Goal: Connect with others: Connect with others

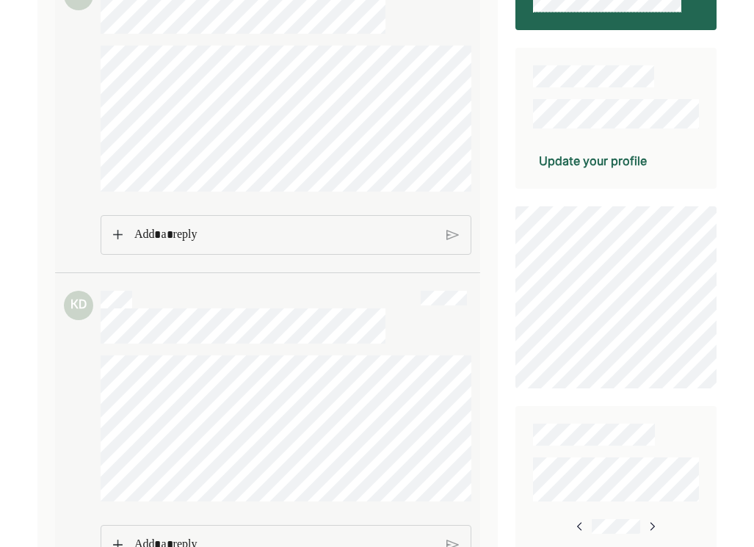
scroll to position [235, 0]
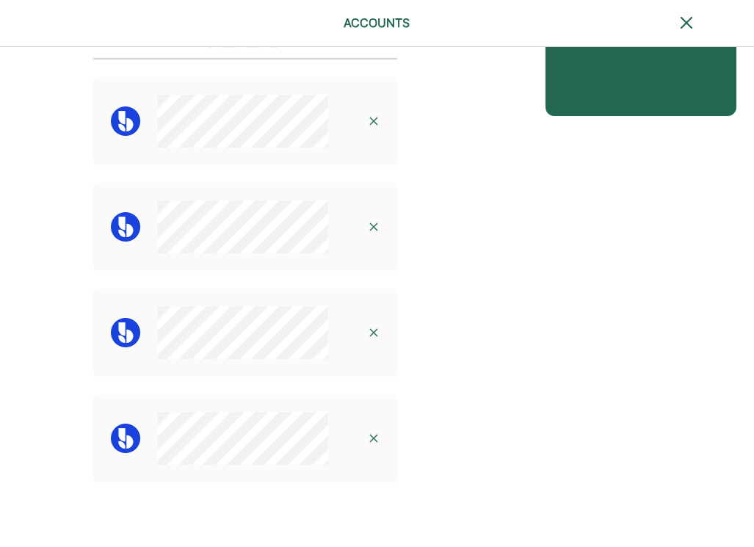
scroll to position [22, 0]
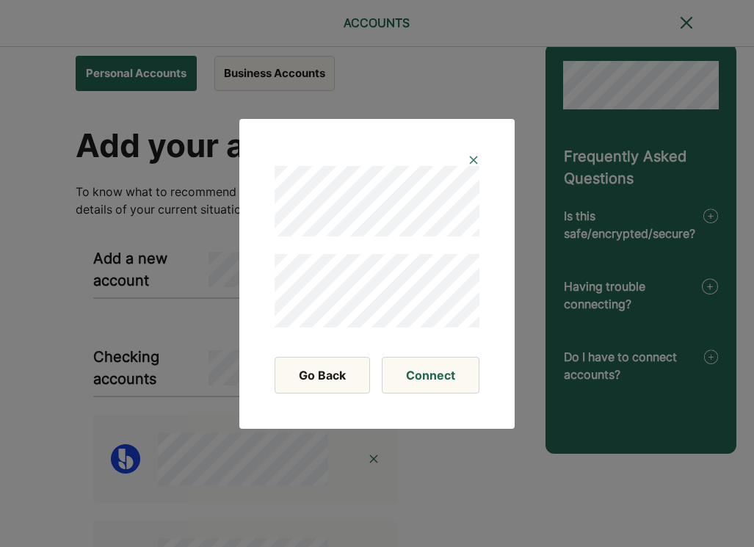
click at [468, 162] on img at bounding box center [474, 160] width 12 height 12
click at [424, 379] on button "Connect" at bounding box center [431, 375] width 98 height 37
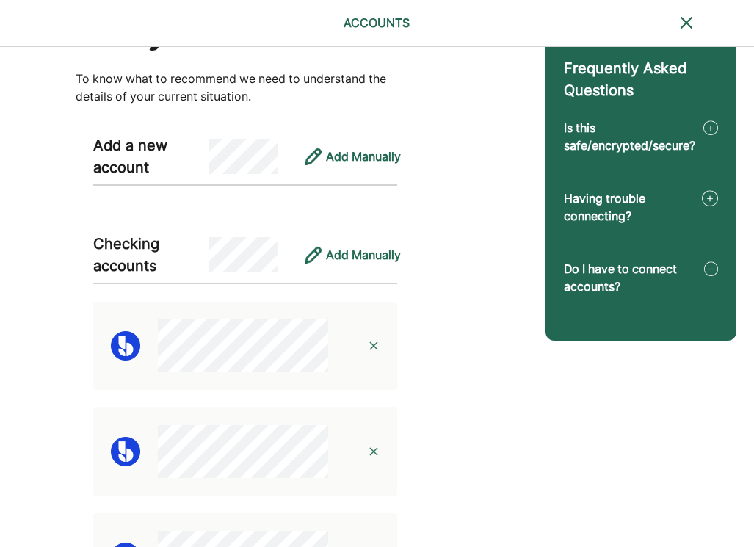
scroll to position [0, 0]
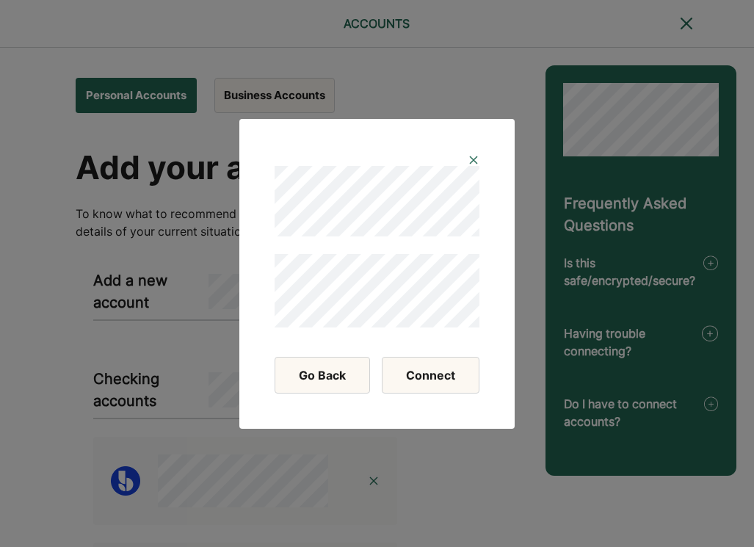
click at [440, 372] on button "Connect" at bounding box center [431, 375] width 98 height 37
click at [430, 375] on button "Connect" at bounding box center [431, 375] width 98 height 37
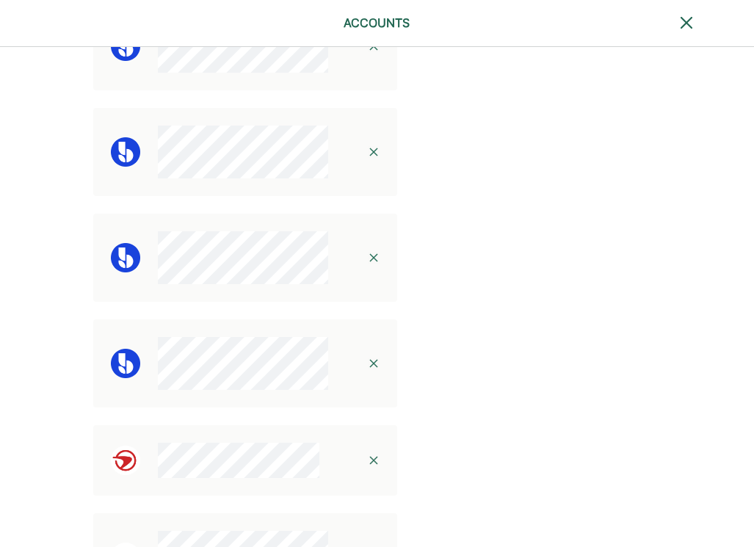
scroll to position [317, 0]
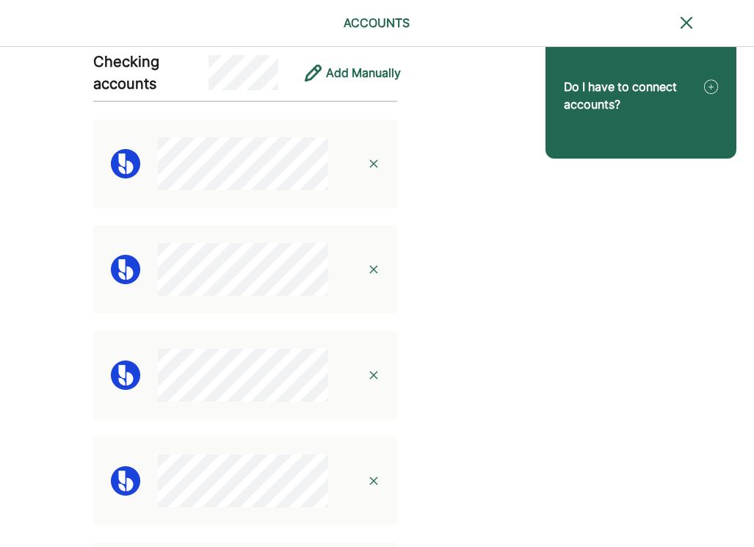
click at [375, 269] on img at bounding box center [374, 270] width 12 height 12
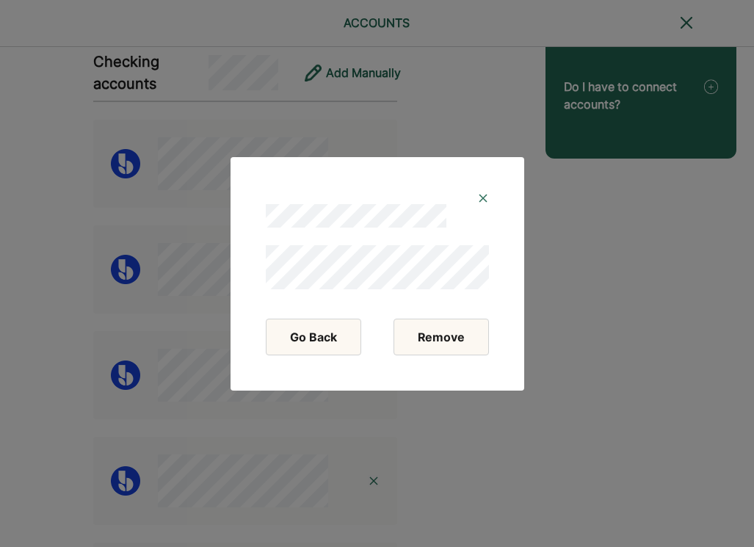
click at [445, 339] on button "Remove" at bounding box center [441, 337] width 95 height 37
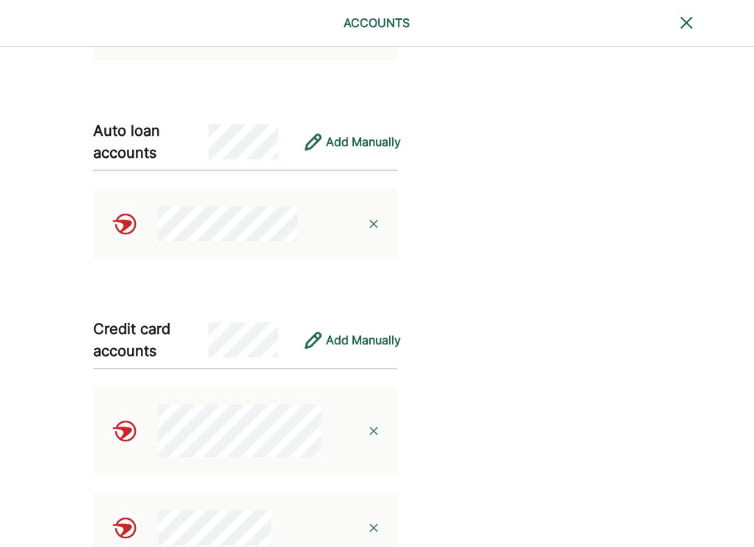
scroll to position [306, 0]
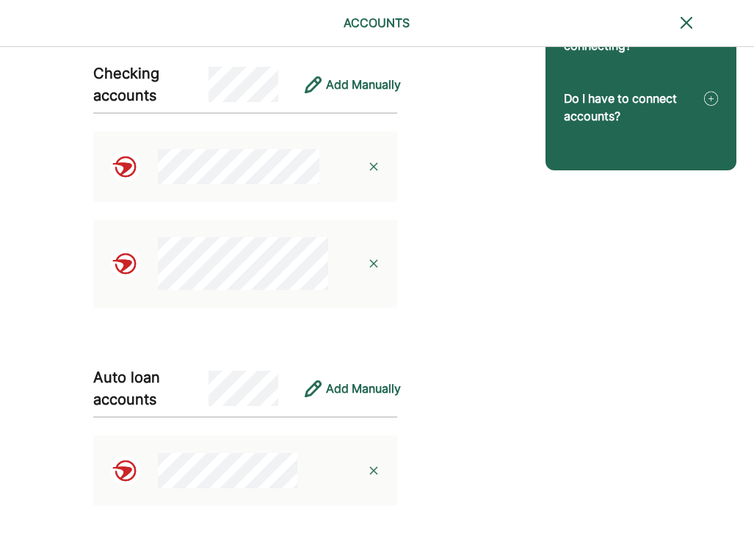
click at [372, 264] on img at bounding box center [374, 264] width 12 height 12
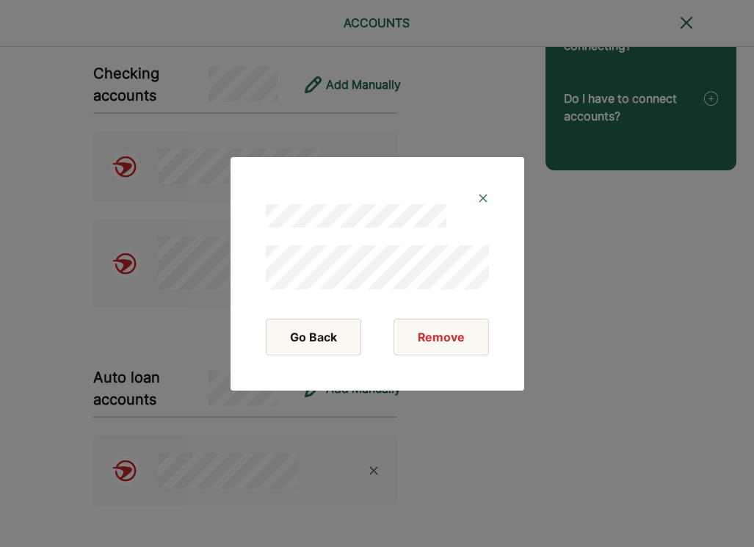
click at [482, 195] on img at bounding box center [483, 198] width 12 height 12
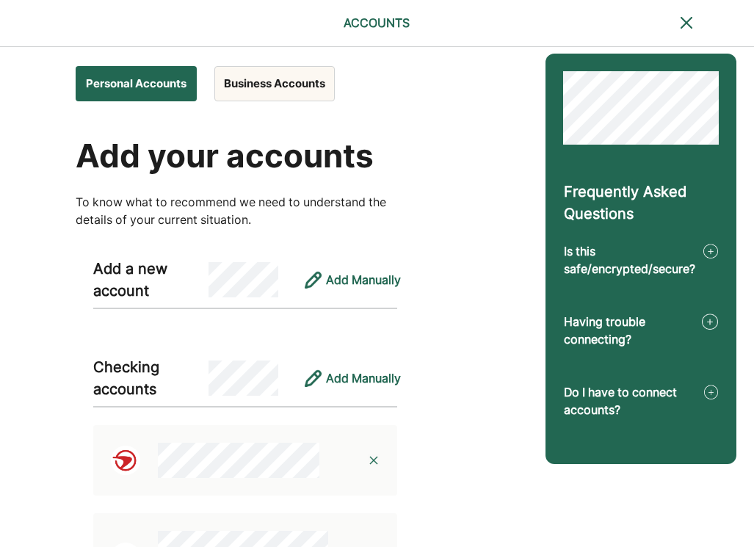
scroll to position [0, 0]
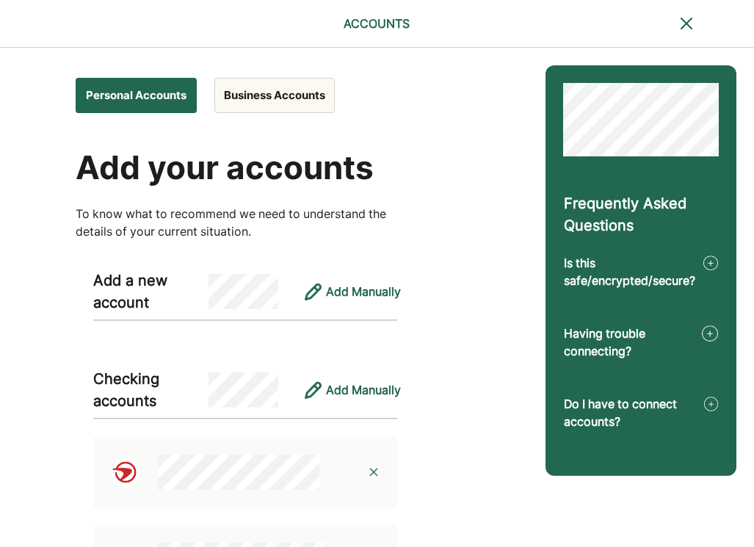
click at [306, 95] on button "Business Accounts" at bounding box center [274, 95] width 120 height 35
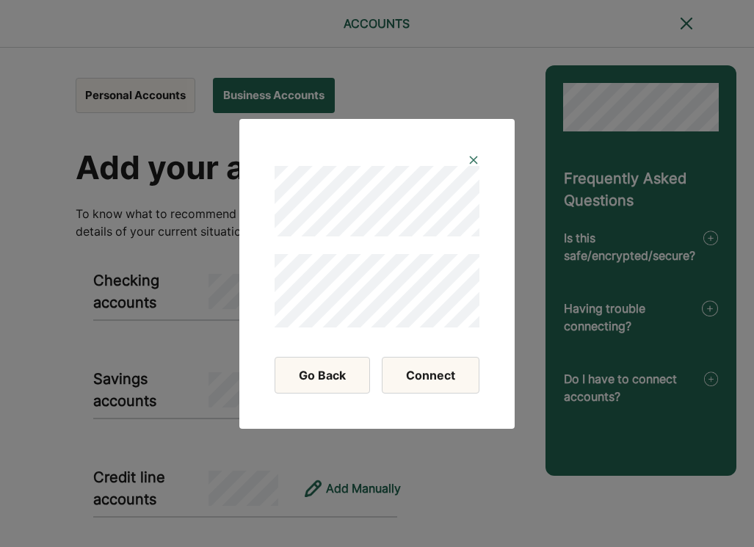
click at [419, 367] on button "Connect" at bounding box center [431, 375] width 98 height 37
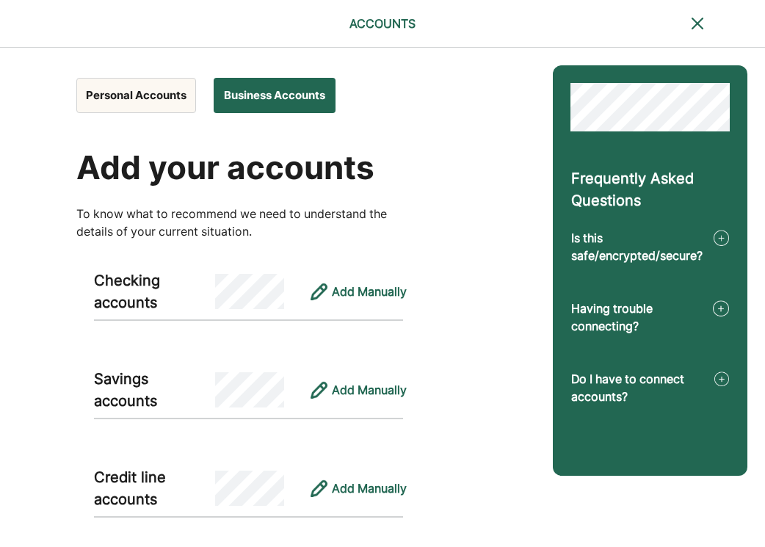
click at [144, 76] on div "Personal Accounts Business Accounts" at bounding box center [213, 91] width 275 height 44
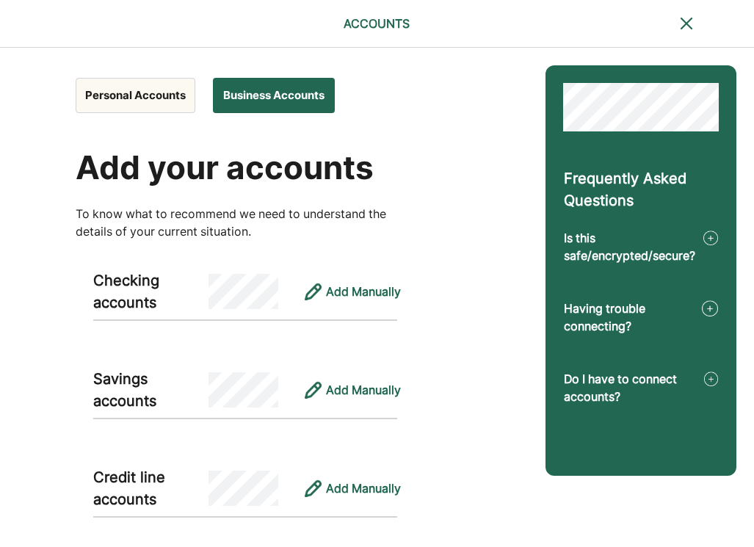
click at [144, 97] on button "Personal Accounts" at bounding box center [136, 95] width 120 height 35
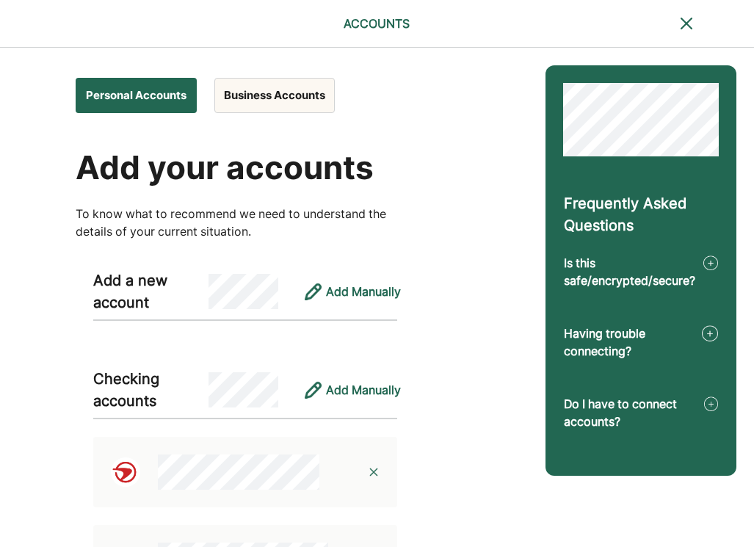
scroll to position [247, 0]
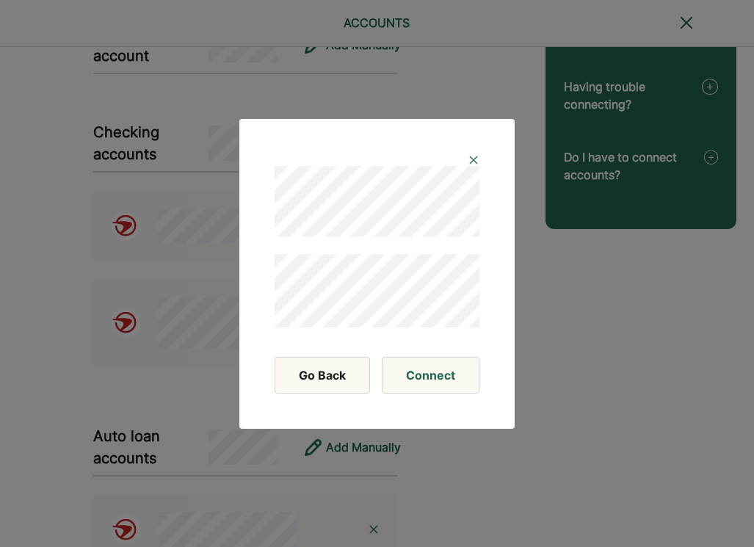
drag, startPoint x: 437, startPoint y: 375, endPoint x: 432, endPoint y: 297, distance: 78.8
click at [439, 375] on button "Connect" at bounding box center [431, 375] width 98 height 37
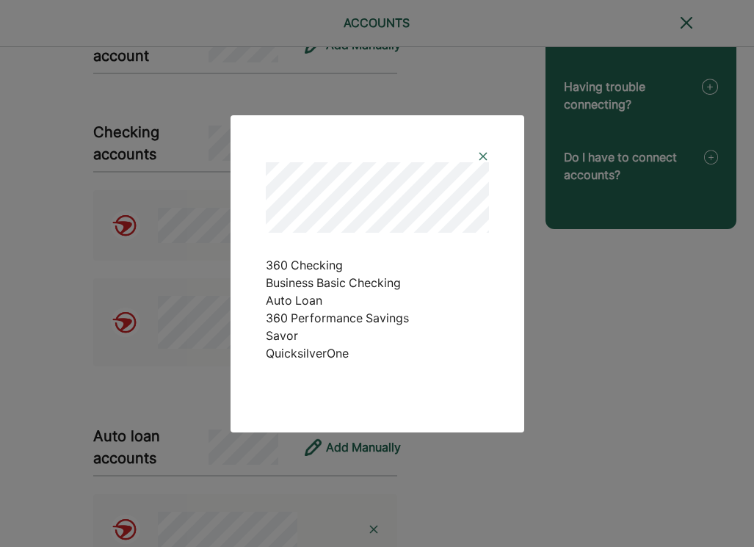
click at [481, 154] on img at bounding box center [483, 157] width 12 height 12
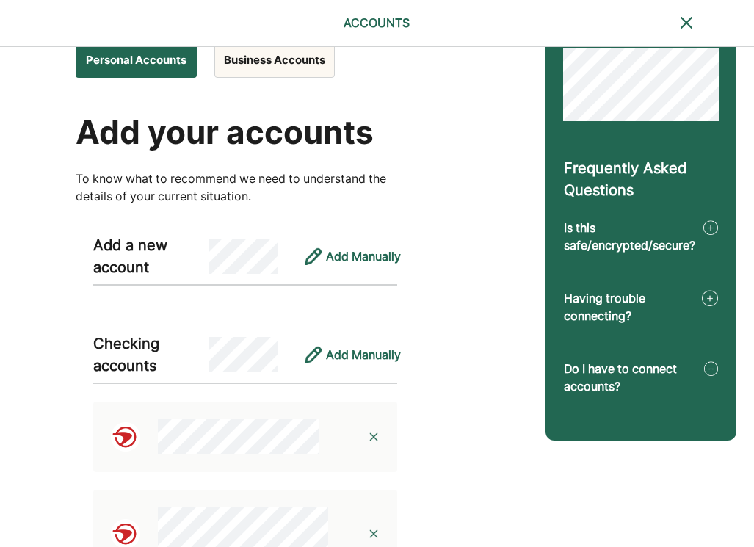
scroll to position [0, 0]
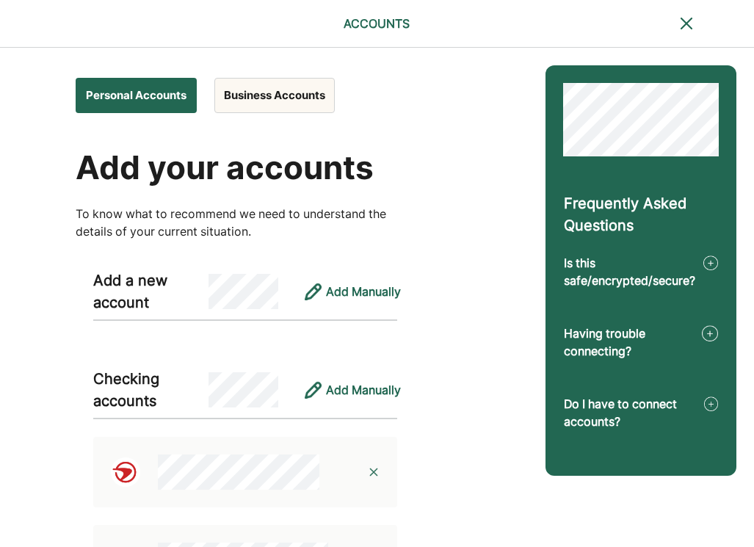
click at [284, 84] on button "Business Accounts" at bounding box center [274, 95] width 120 height 35
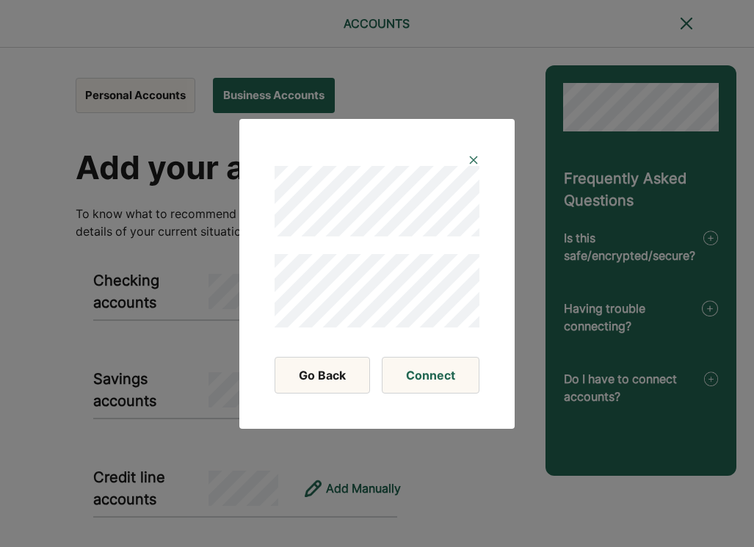
drag, startPoint x: 428, startPoint y: 372, endPoint x: 457, endPoint y: 332, distance: 50.0
click at [430, 372] on button "Connect" at bounding box center [431, 375] width 98 height 37
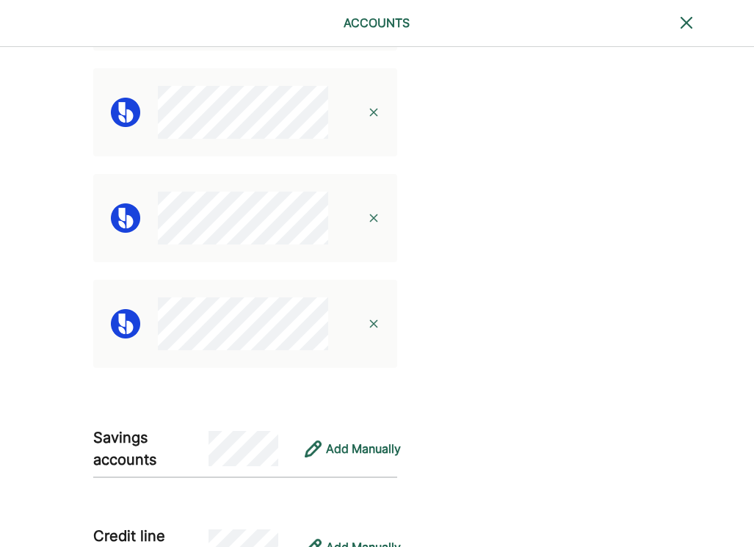
scroll to position [666, 0]
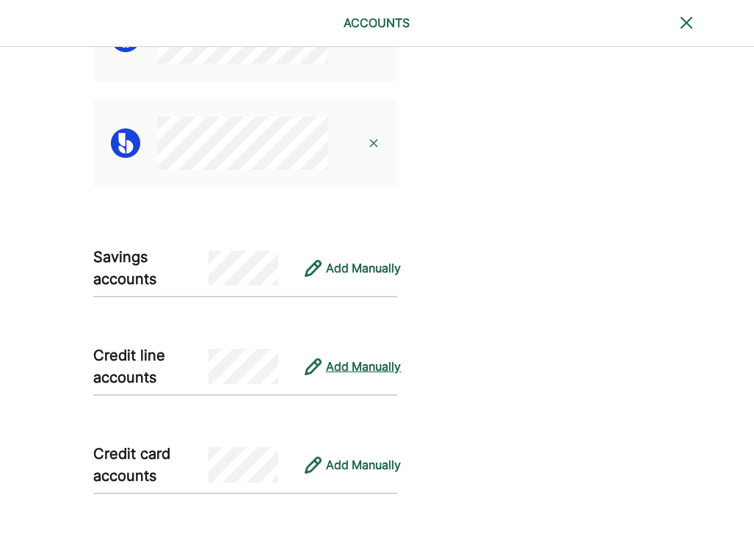
click at [364, 369] on div "Add Manually" at bounding box center [363, 367] width 75 height 18
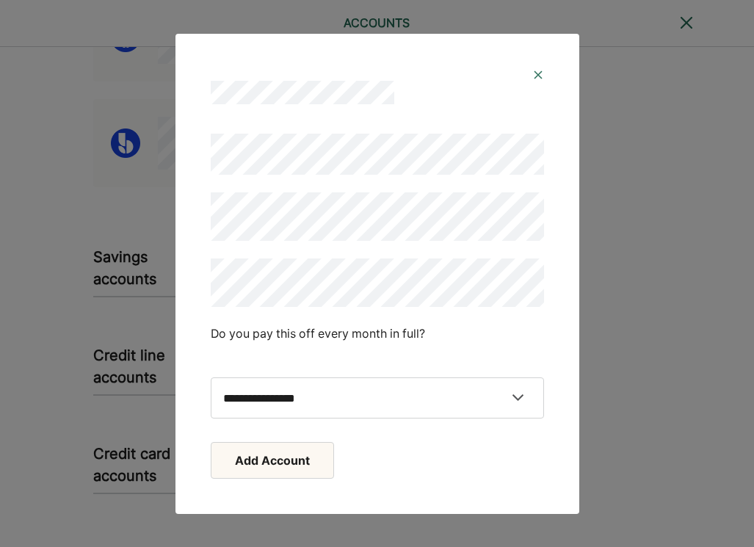
click at [538, 76] on img at bounding box center [539, 75] width 12 height 12
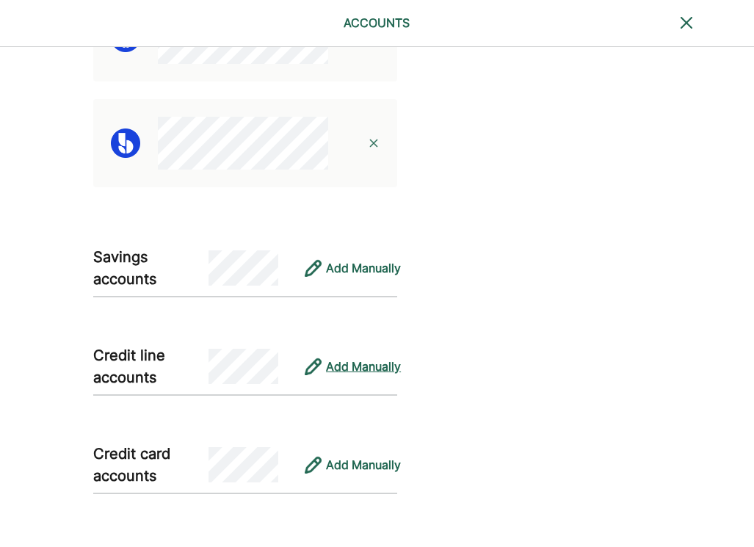
click at [362, 363] on div "Add Manually" at bounding box center [363, 367] width 75 height 18
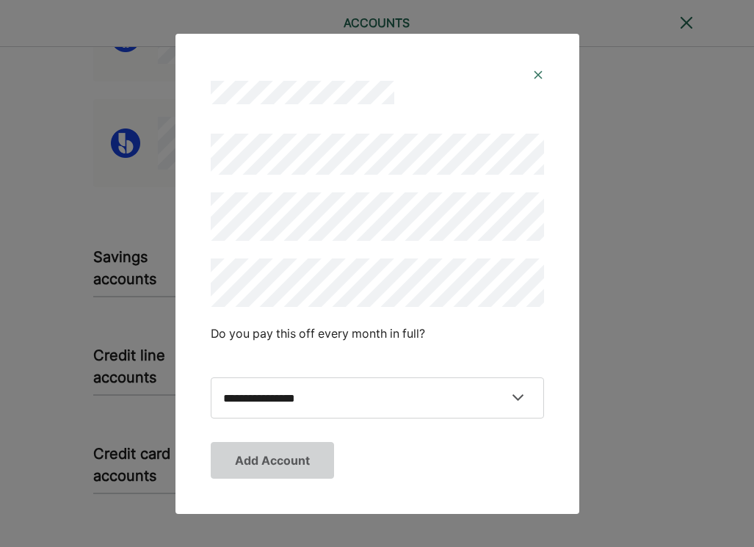
scroll to position [571, 0]
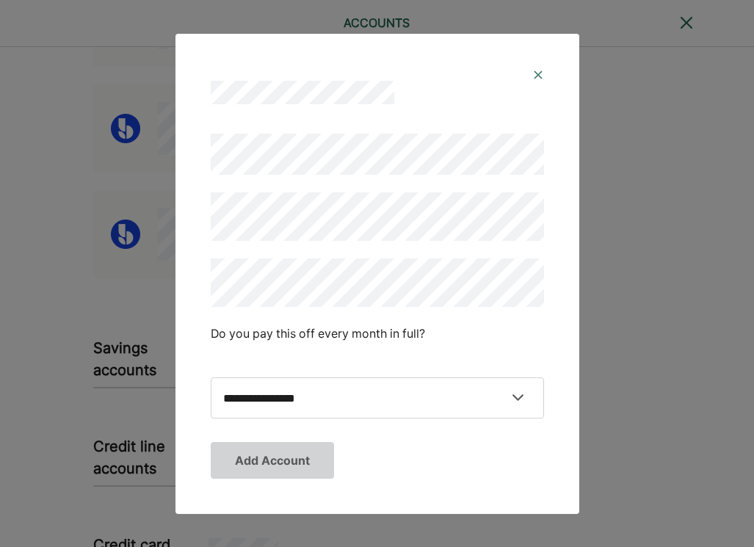
click at [536, 72] on img at bounding box center [539, 75] width 12 height 12
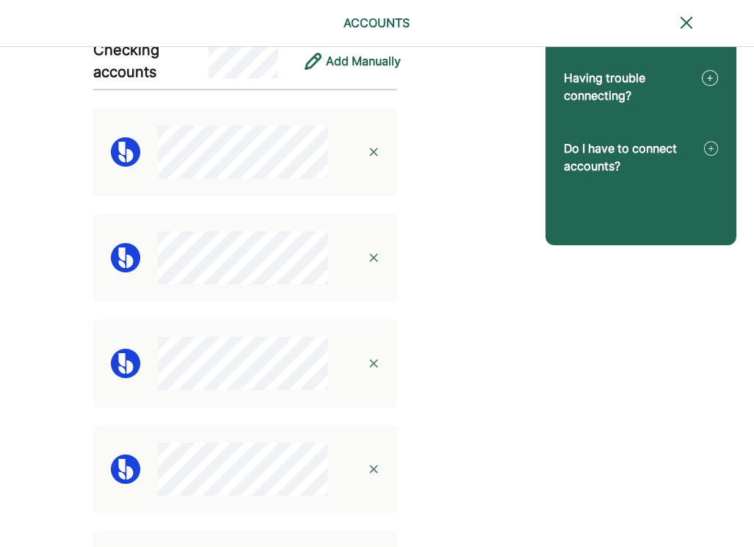
scroll to position [7, 0]
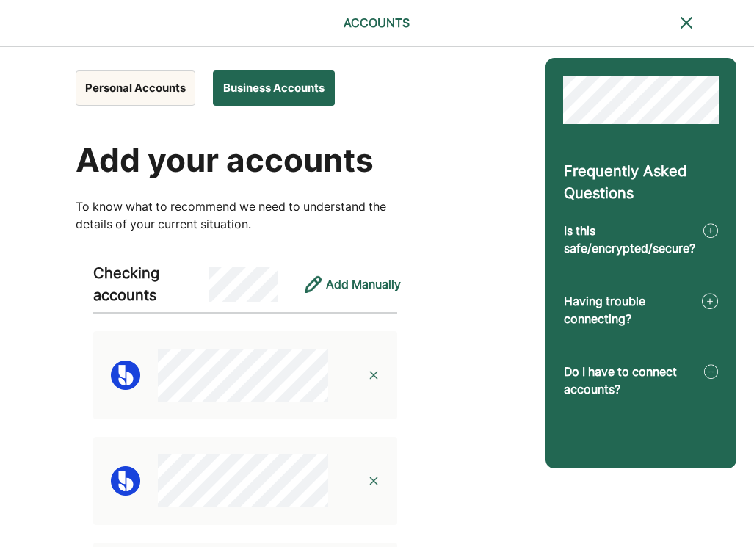
drag, startPoint x: 140, startPoint y: 87, endPoint x: 151, endPoint y: 92, distance: 11.9
click at [140, 88] on button "Personal Accounts" at bounding box center [136, 88] width 120 height 35
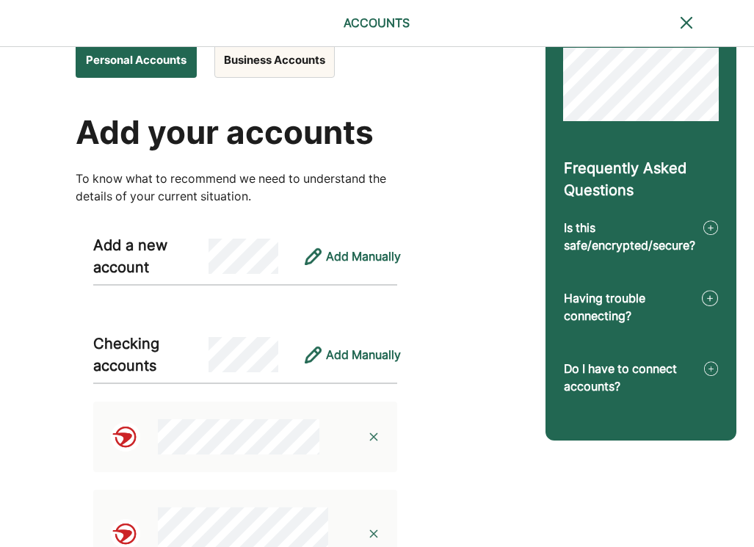
scroll to position [0, 0]
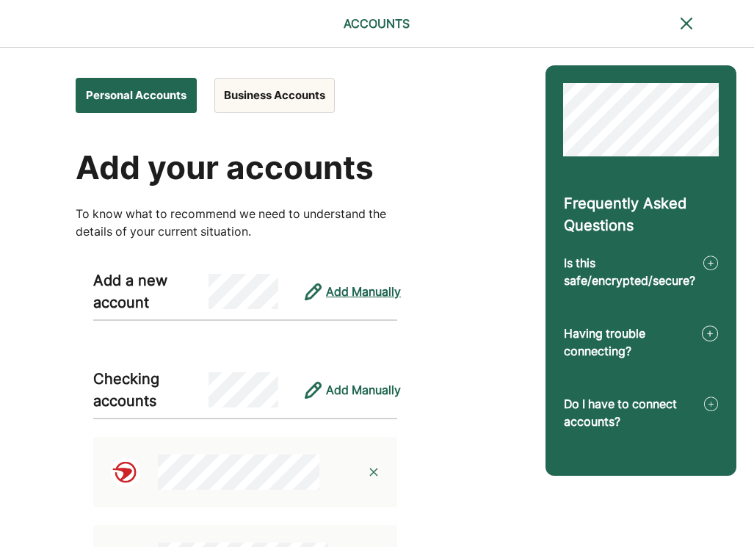
click at [375, 299] on div "Add Manually" at bounding box center [363, 292] width 75 height 18
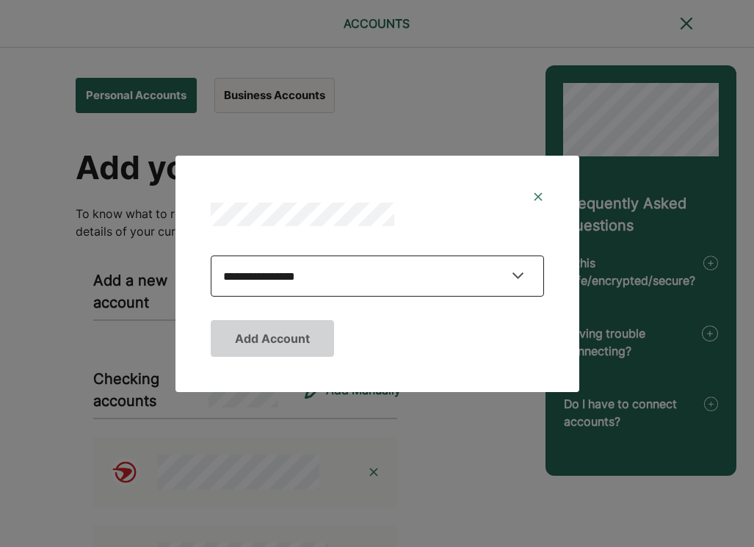
select select "**********"
click option "**********" at bounding box center [0, 0] width 0 height 0
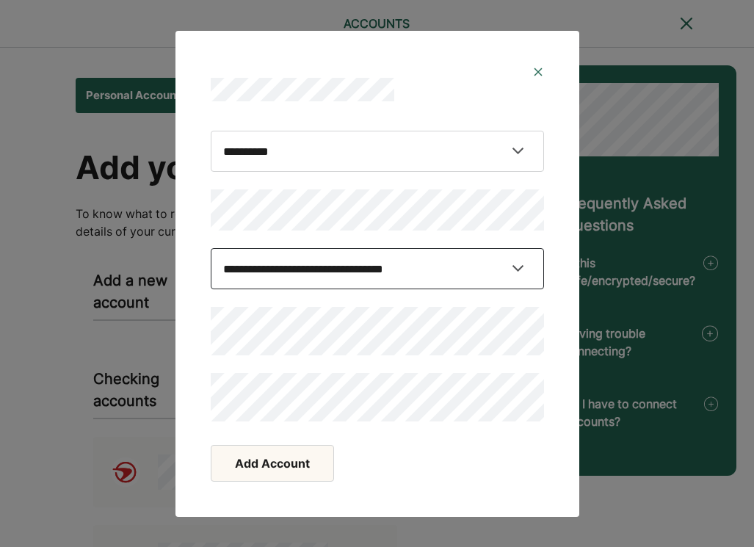
select select "********"
click option "********" at bounding box center [0, 0] width 0 height 0
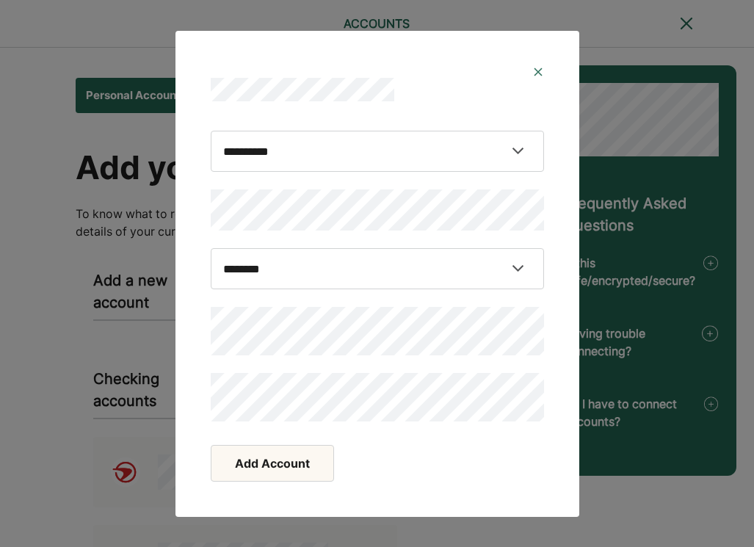
click at [267, 464] on button "Add Account" at bounding box center [272, 463] width 123 height 37
click at [259, 461] on button "Add Account" at bounding box center [272, 463] width 123 height 37
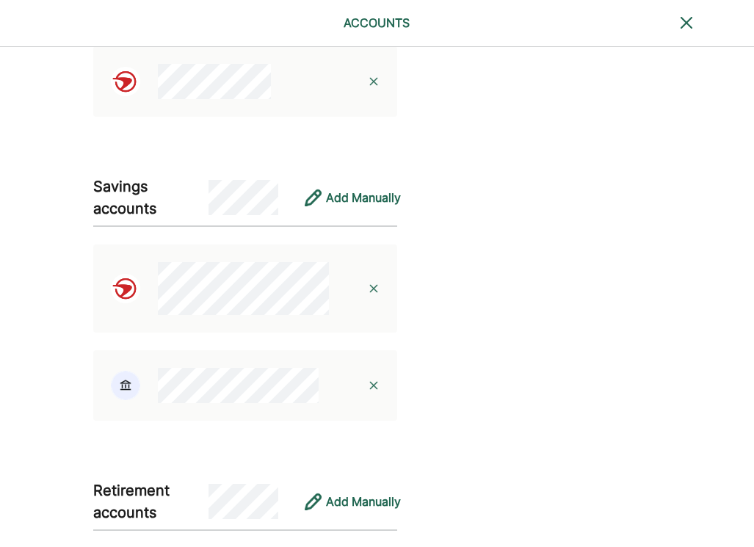
scroll to position [1139, 0]
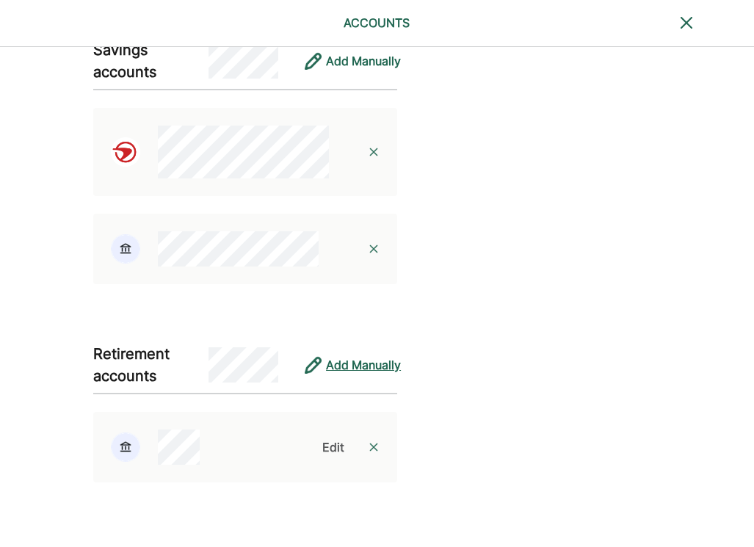
click at [354, 364] on div "Add Manually" at bounding box center [363, 365] width 75 height 18
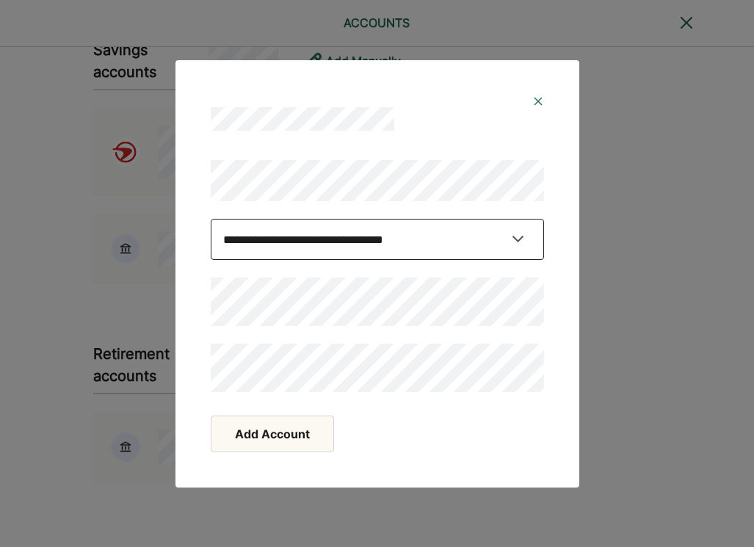
select select "**********"
click option "**********" at bounding box center [0, 0] width 0 height 0
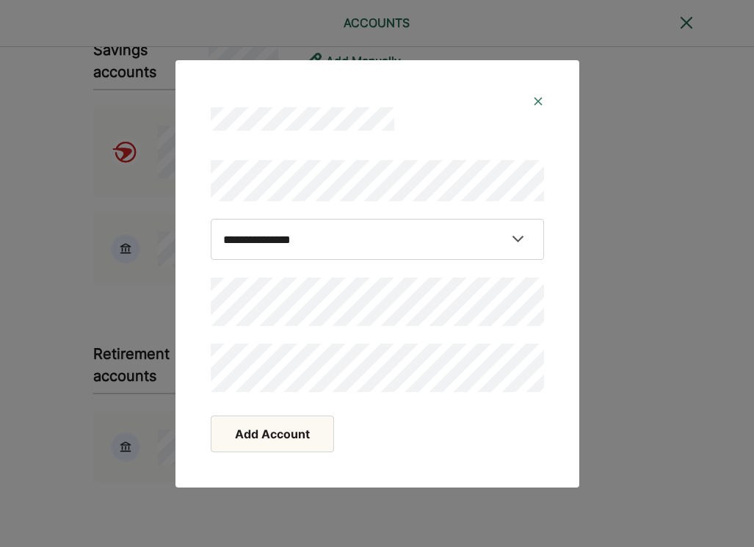
click at [264, 439] on button "Add Account" at bounding box center [272, 434] width 123 height 37
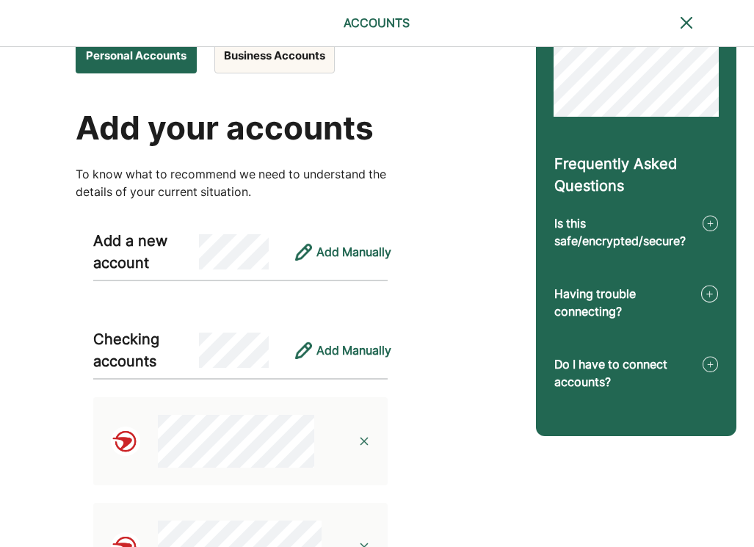
scroll to position [0, 0]
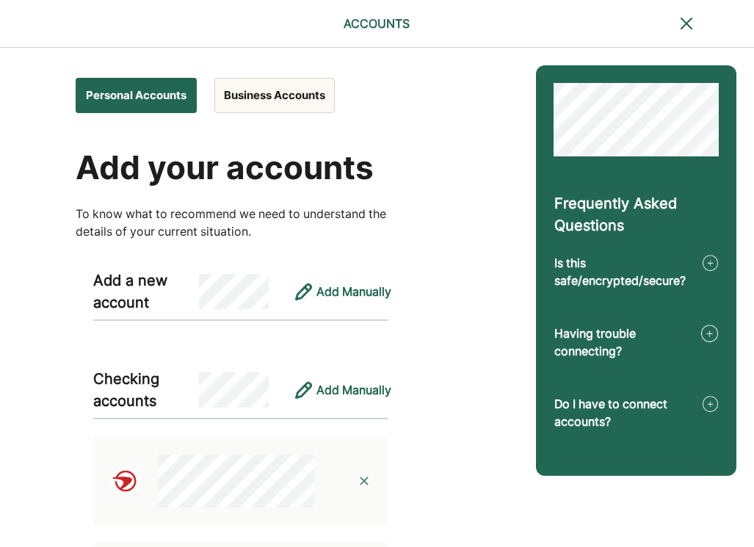
click at [270, 101] on button "Business Accounts" at bounding box center [274, 95] width 120 height 35
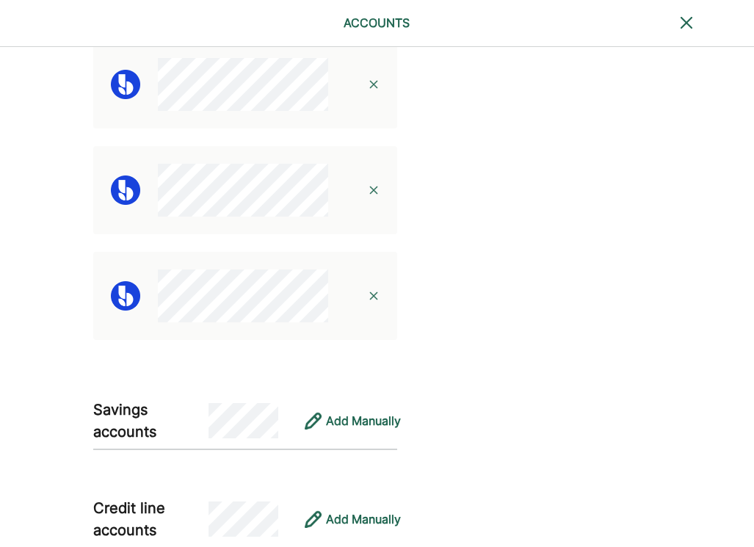
scroll to position [666, 0]
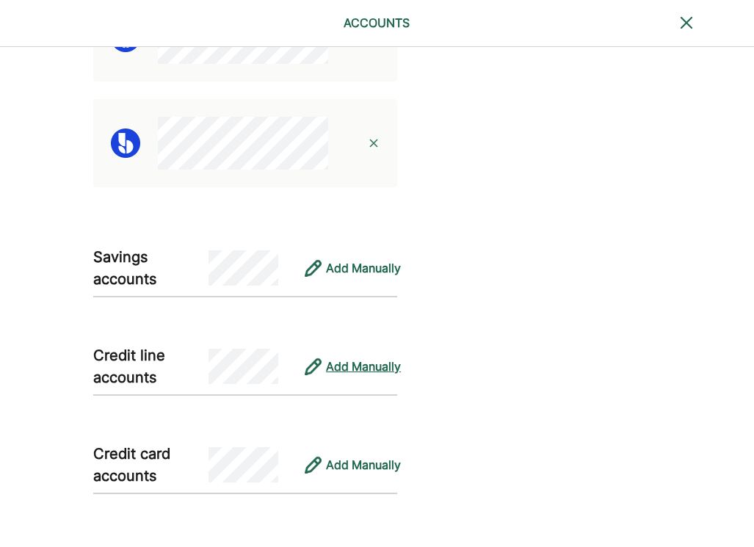
click at [358, 364] on div "Add Manually" at bounding box center [363, 367] width 75 height 18
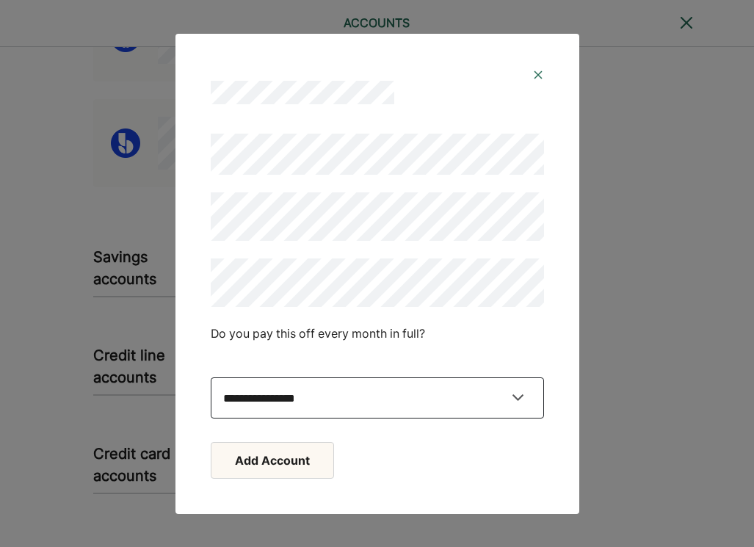
select select "*****"
click option "**" at bounding box center [0, 0] width 0 height 0
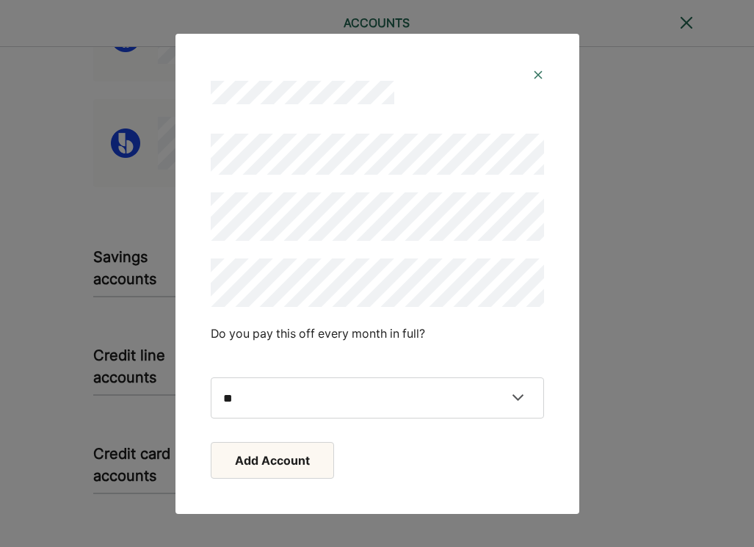
click at [279, 464] on button "Add Account" at bounding box center [272, 460] width 123 height 37
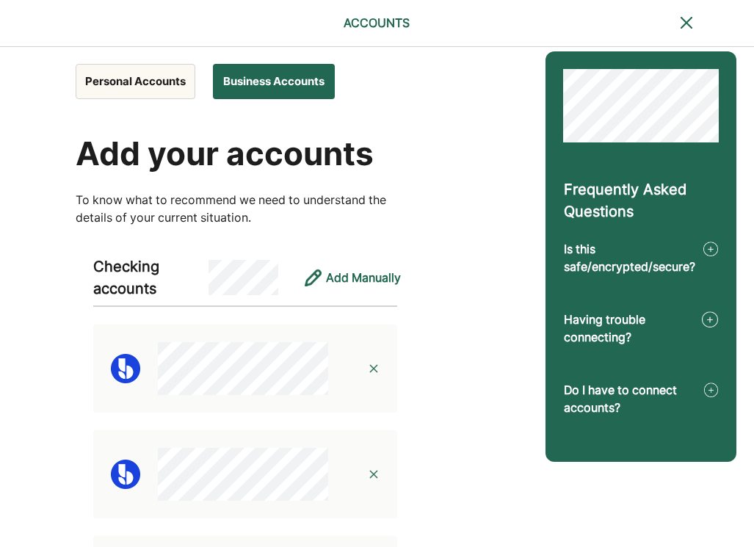
scroll to position [0, 0]
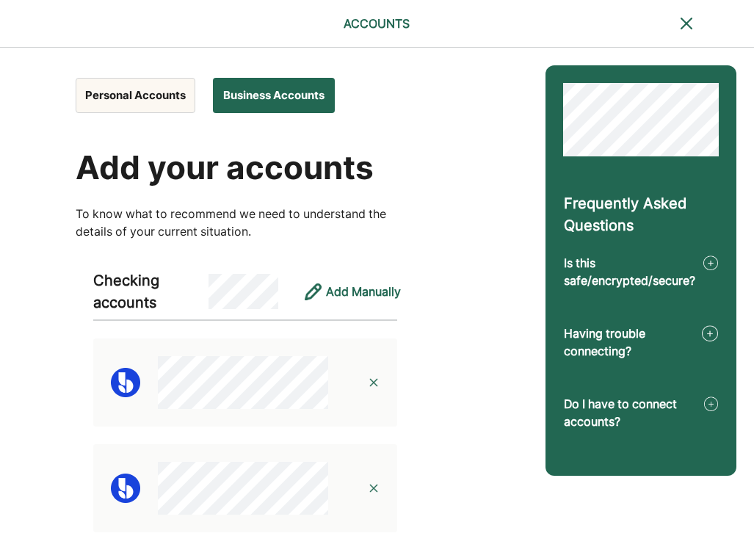
click at [135, 101] on button "Personal Accounts" at bounding box center [136, 95] width 120 height 35
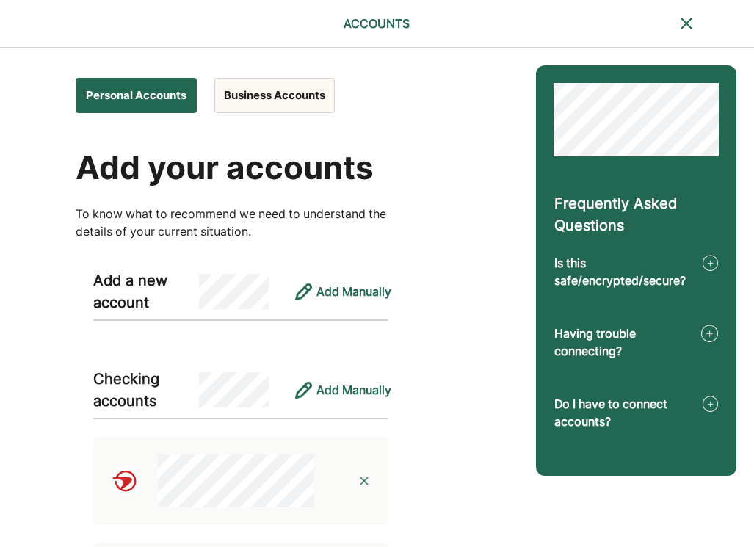
click at [311, 98] on button "Business Accounts" at bounding box center [274, 95] width 120 height 35
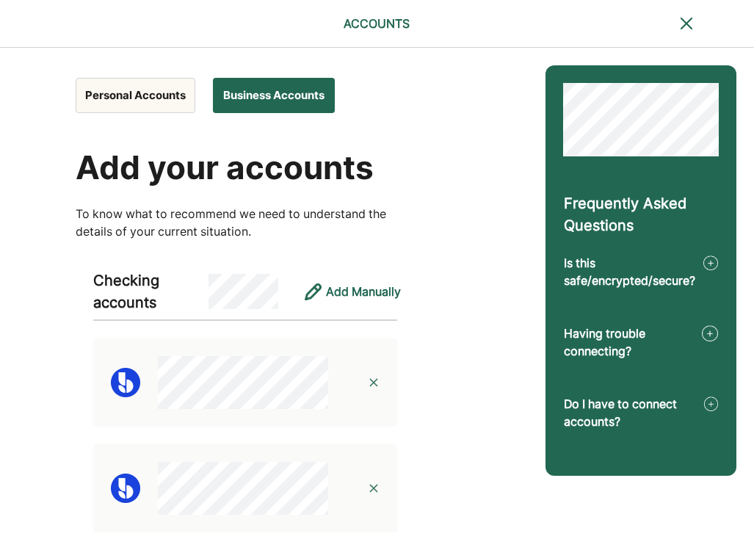
click at [154, 100] on button "Personal Accounts" at bounding box center [136, 95] width 120 height 35
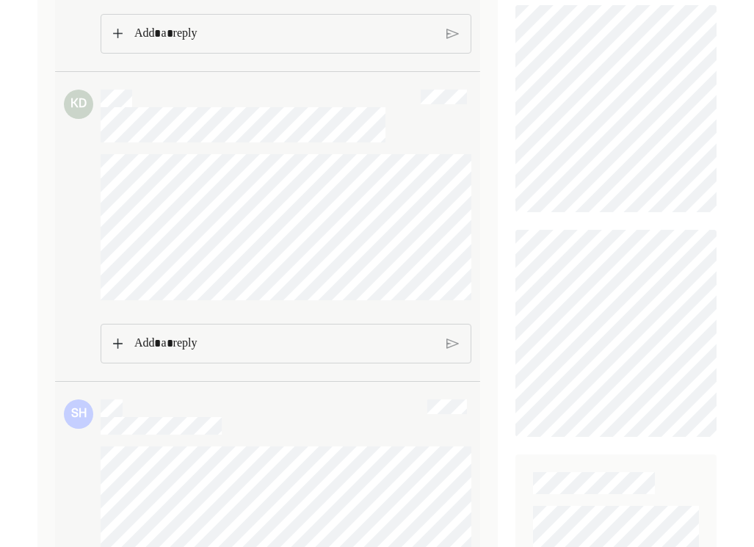
scroll to position [282, 0]
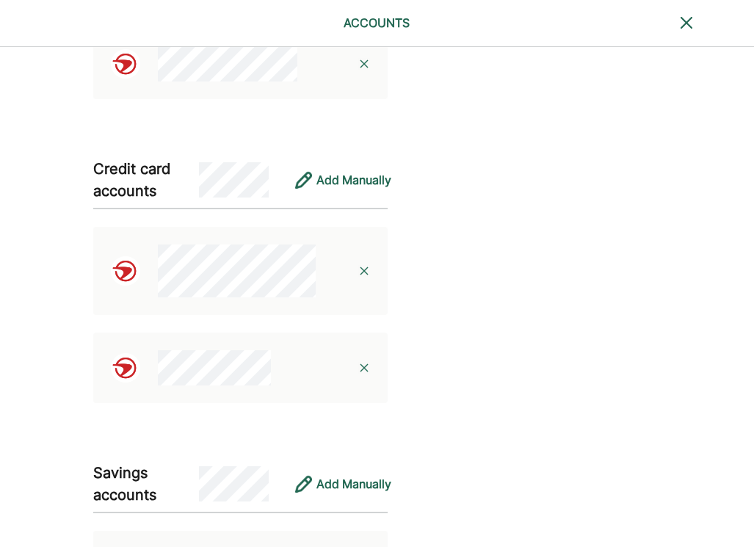
scroll to position [823, 0]
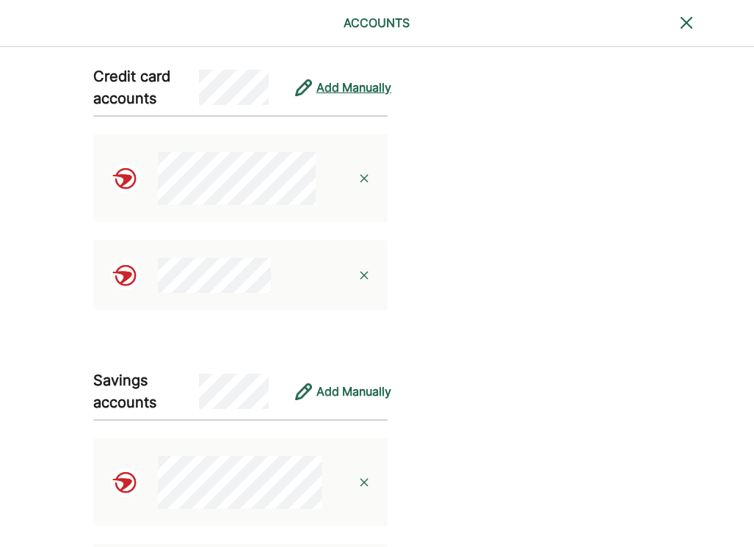
click at [334, 92] on div "Add Manually" at bounding box center [354, 88] width 75 height 18
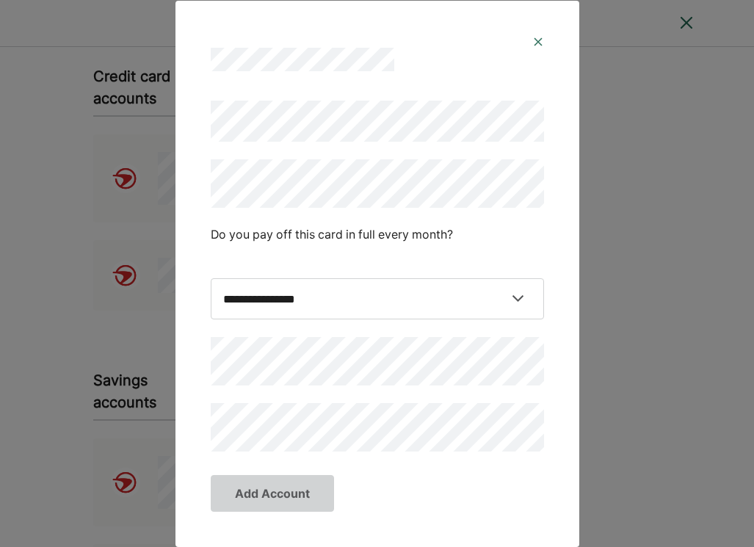
click at [538, 40] on img at bounding box center [539, 42] width 12 height 12
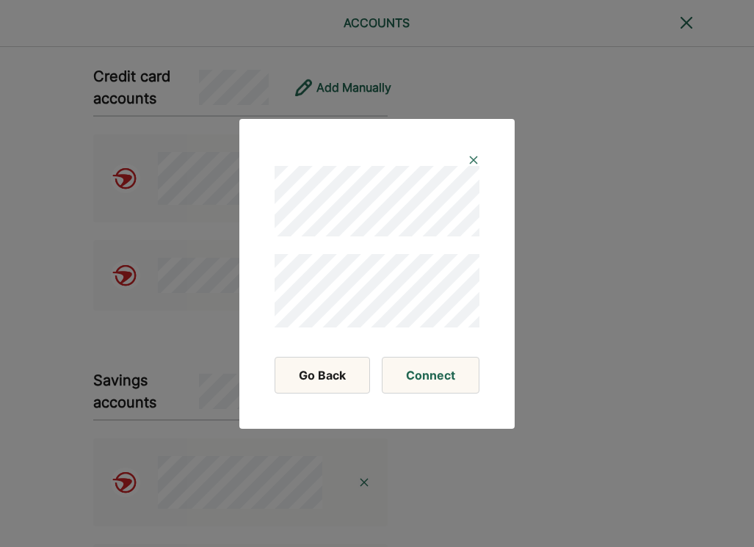
click at [469, 159] on img at bounding box center [474, 160] width 12 height 12
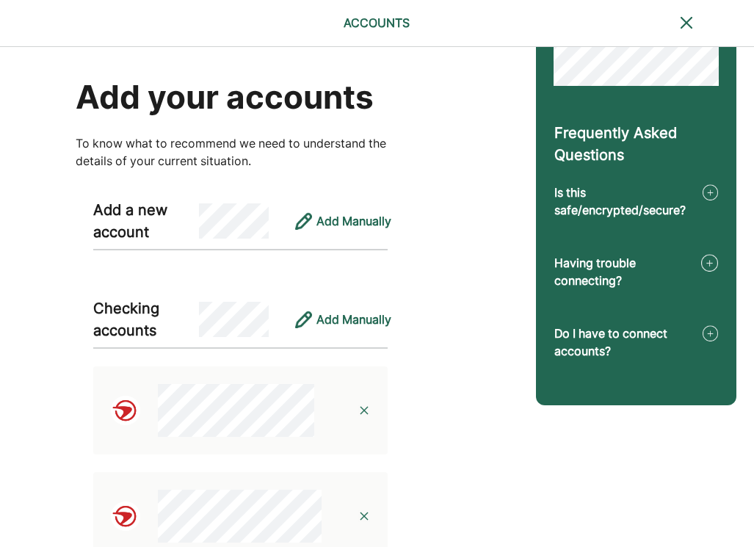
scroll to position [0, 0]
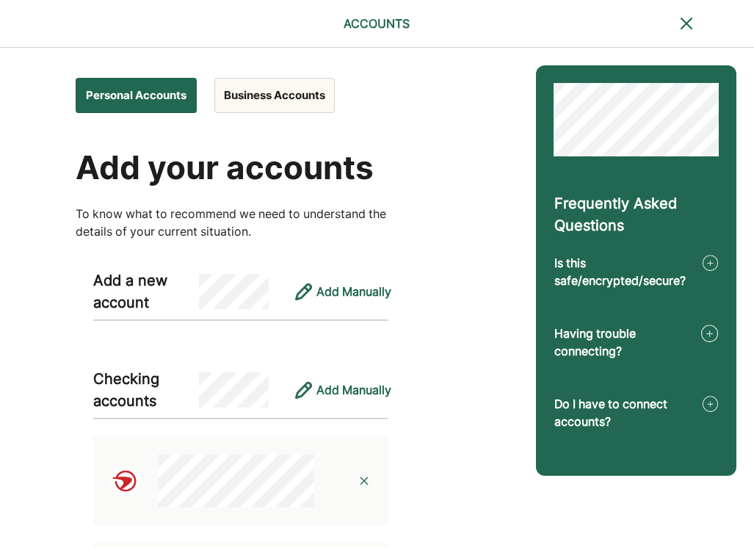
click at [688, 21] on img at bounding box center [687, 24] width 18 height 18
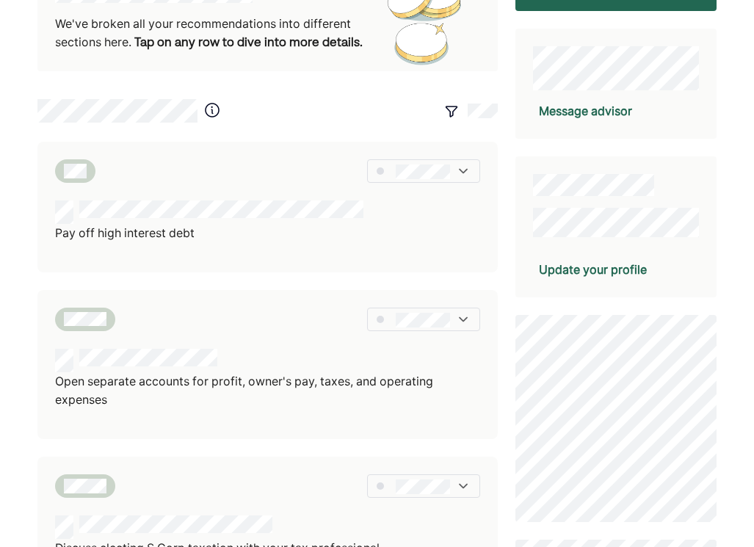
scroll to position [353, 0]
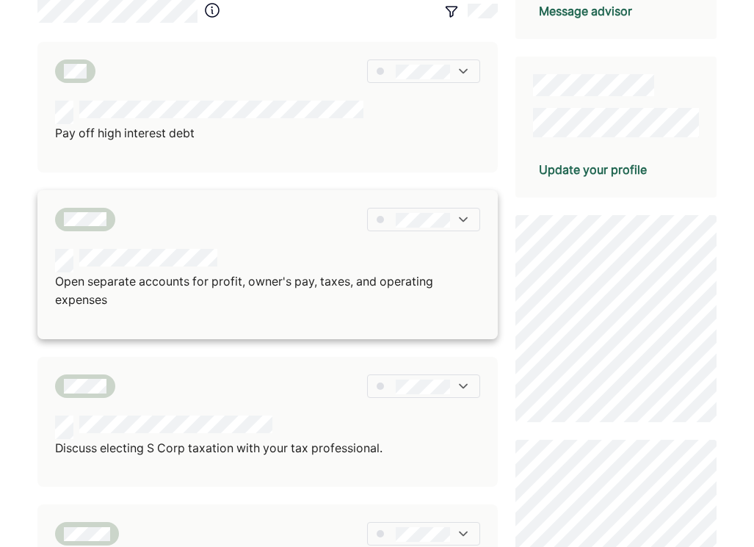
click at [458, 221] on img at bounding box center [463, 219] width 15 height 15
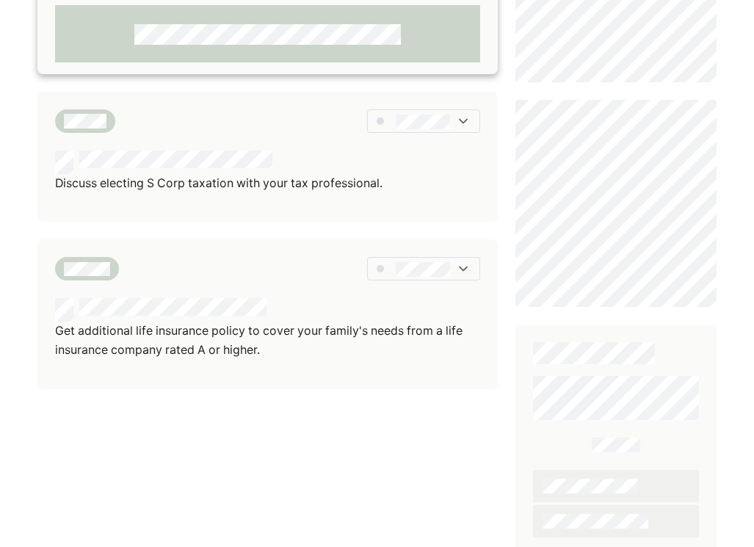
scroll to position [693, 0]
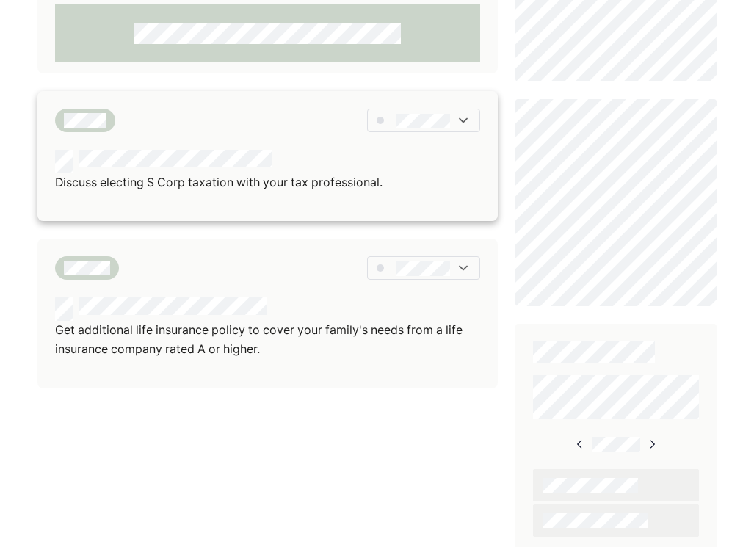
click at [456, 120] on div at bounding box center [423, 121] width 113 height 24
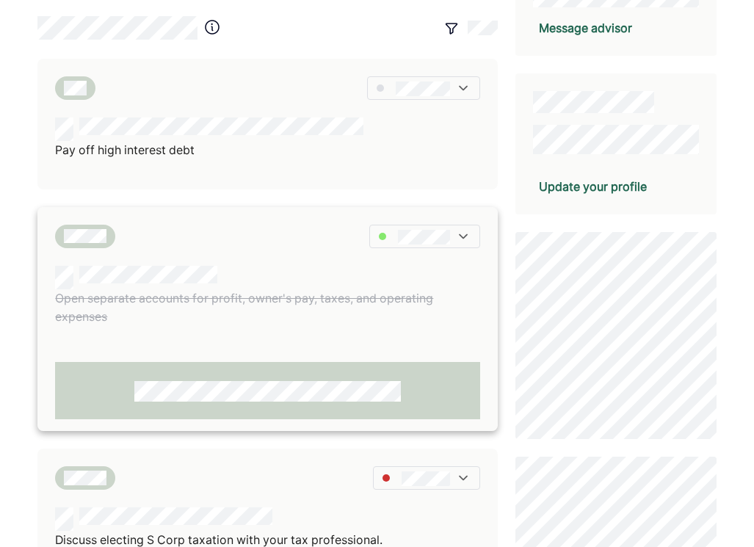
scroll to position [327, 0]
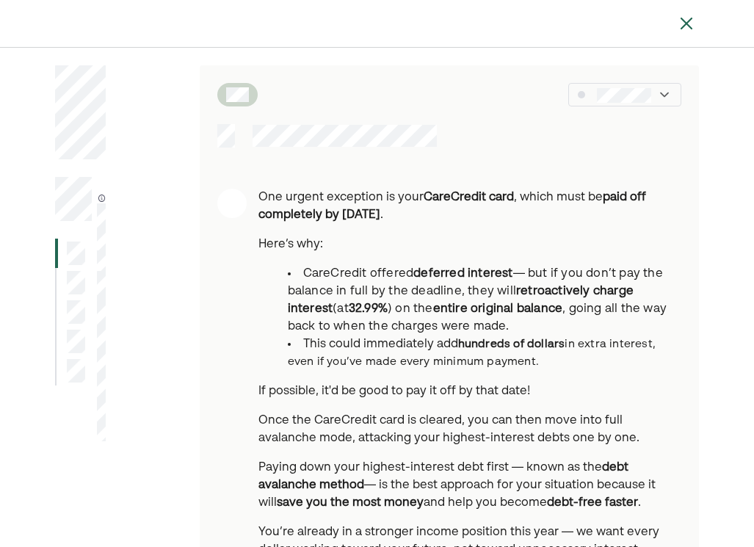
click at [658, 89] on img at bounding box center [664, 94] width 15 height 15
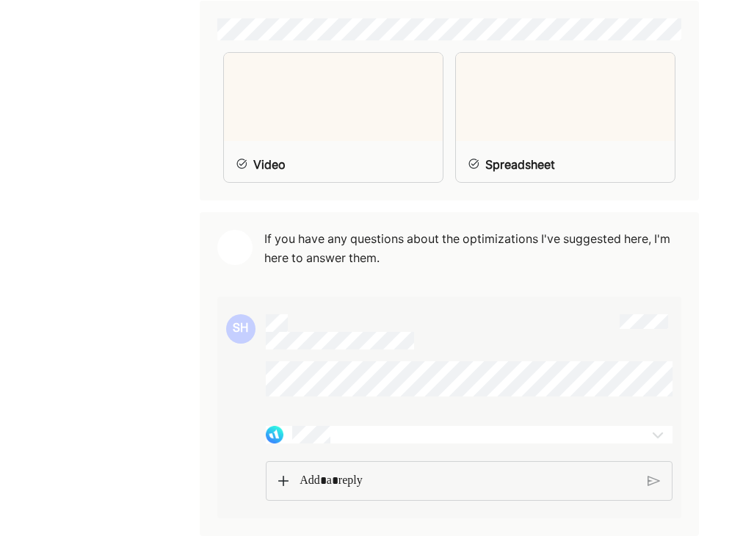
scroll to position [1081, 0]
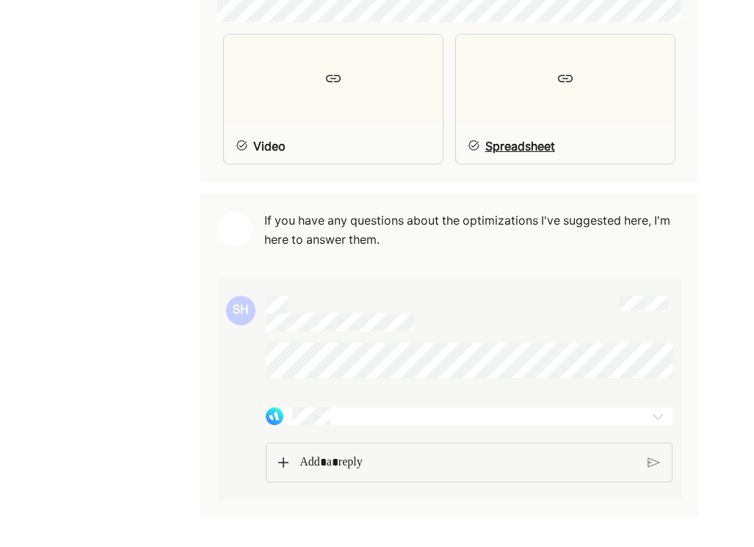
click at [581, 74] on div at bounding box center [565, 79] width 219 height 88
click at [299, 127] on div "Video" at bounding box center [333, 99] width 220 height 131
click at [348, 465] on p "Rich Text Editor. Editing area: main" at bounding box center [468, 463] width 338 height 19
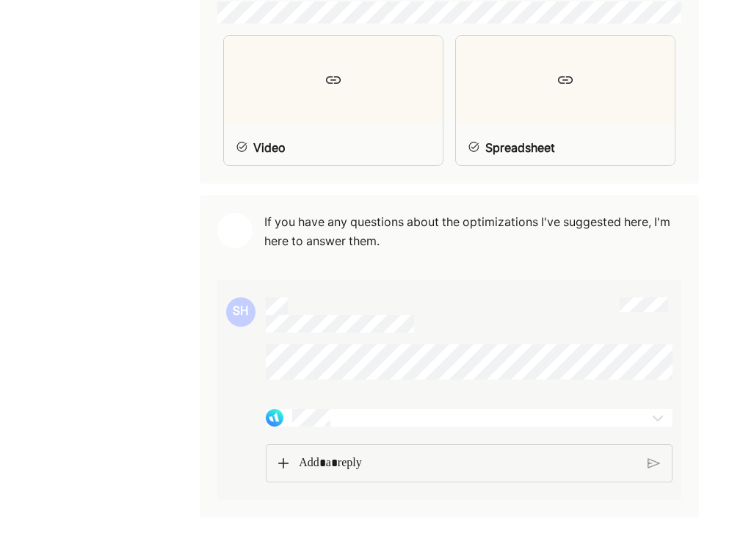
click at [658, 413] on img at bounding box center [658, 418] width 18 height 18
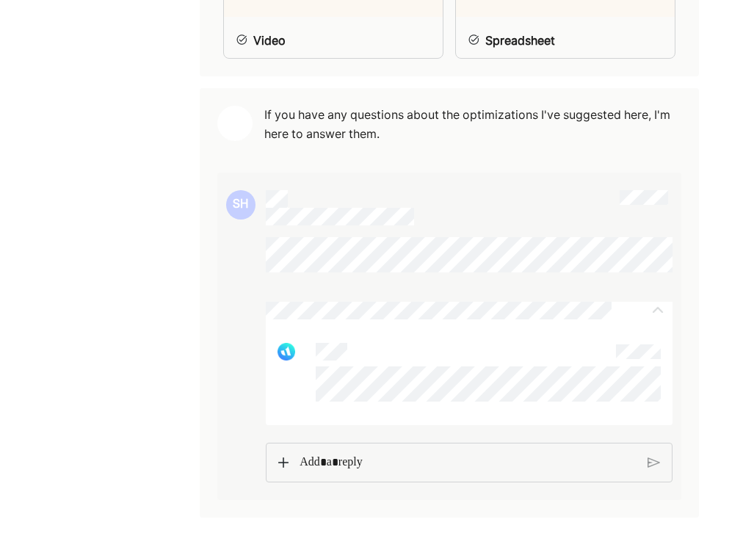
click at [322, 472] on p "Rich Text Editor. Editing area: main" at bounding box center [468, 462] width 336 height 19
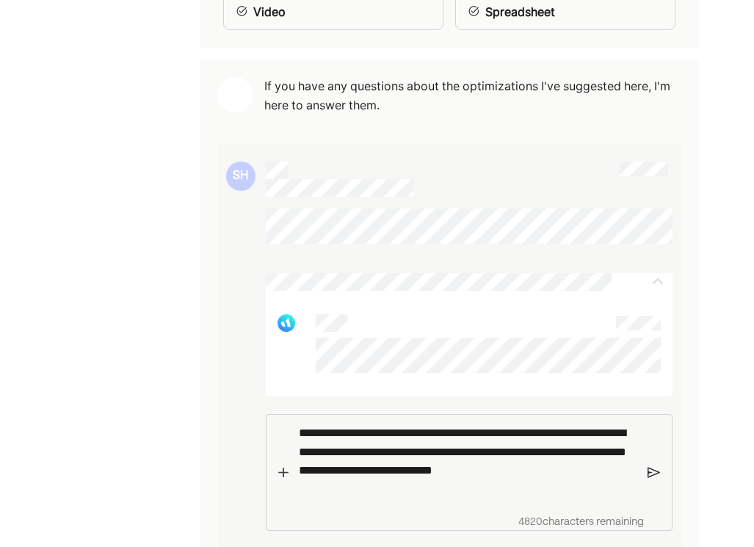
click at [528, 480] on p "**********" at bounding box center [468, 461] width 338 height 75
click at [652, 480] on img at bounding box center [654, 472] width 12 height 13
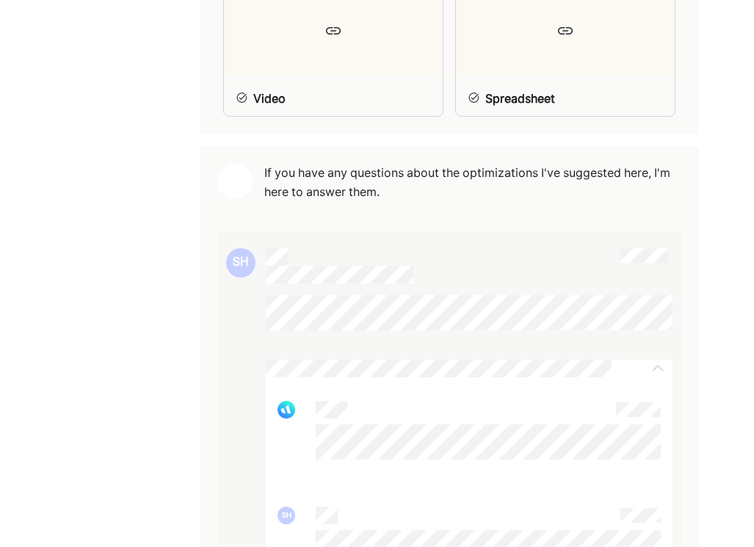
scroll to position [889, 0]
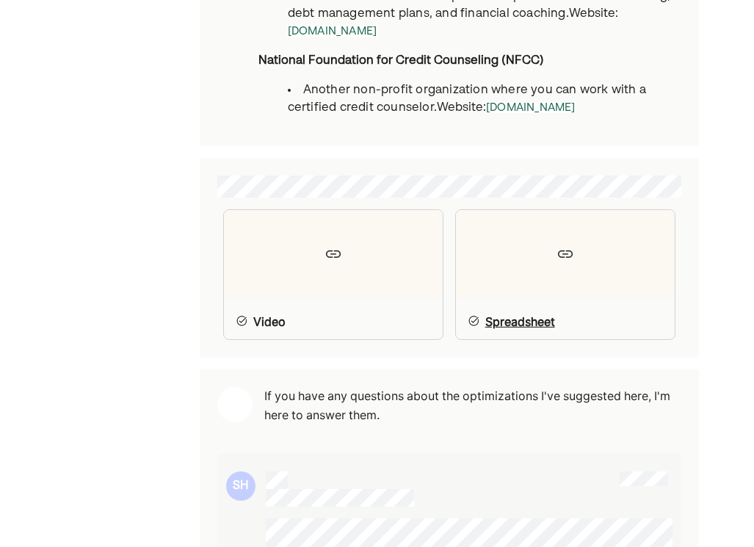
click at [573, 259] on img at bounding box center [566, 254] width 18 height 18
